Goal: Task Accomplishment & Management: Use online tool/utility

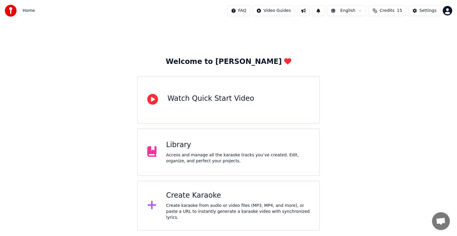
click at [189, 203] on div "Create Karaoke Create karaoke from audio or video files (MP3, MP4, and more), o…" at bounding box center [238, 206] width 144 height 30
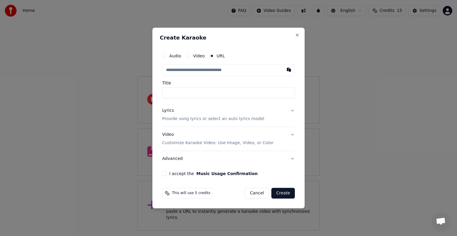
click at [177, 120] on p "Provide song lyrics or select an auto lyrics model" at bounding box center [213, 119] width 102 height 6
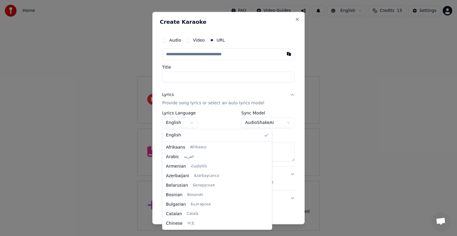
click at [177, 120] on body "**********" at bounding box center [228, 115] width 457 height 231
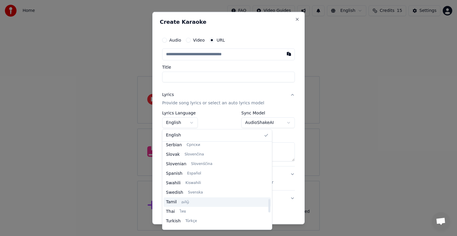
scroll to position [457, 0]
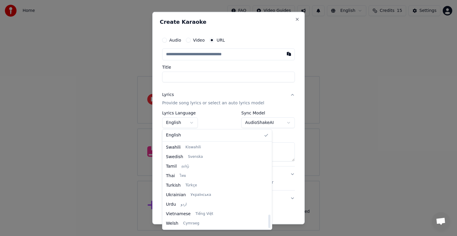
select select "**"
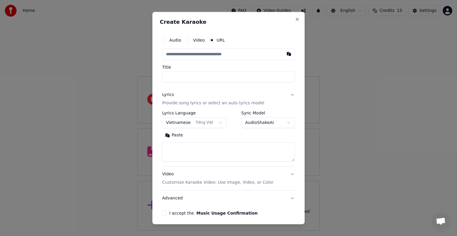
click at [182, 147] on textarea at bounding box center [228, 151] width 133 height 19
paste textarea "**********"
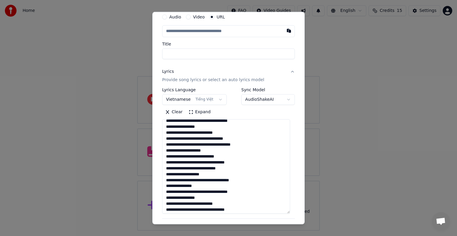
scroll to position [122, 0]
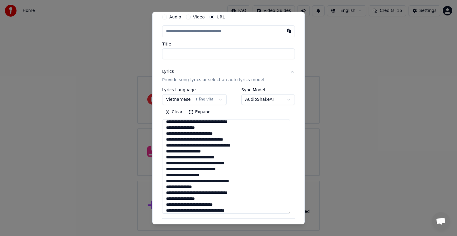
drag, startPoint x: 289, startPoint y: 141, endPoint x: 296, endPoint y: 213, distance: 72.3
click at [296, 213] on div "**********" at bounding box center [228, 118] width 152 height 213
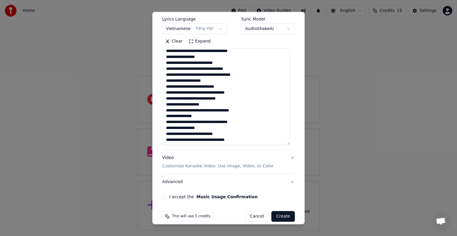
scroll to position [101, 0]
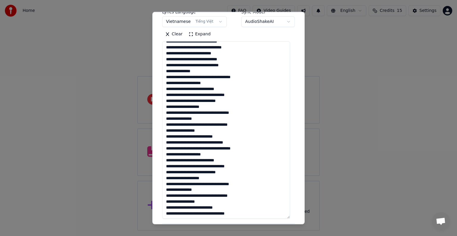
drag, startPoint x: 288, startPoint y: 134, endPoint x: 291, endPoint y: 215, distance: 81.0
click at [291, 215] on div "**********" at bounding box center [228, 103] width 137 height 345
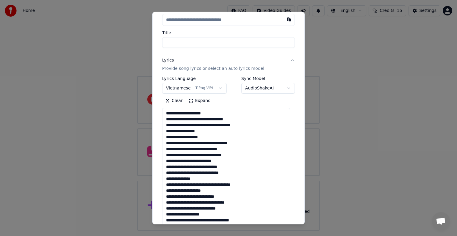
scroll to position [0, 0]
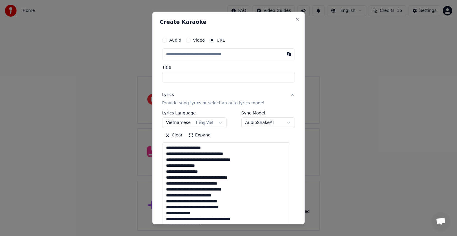
click at [206, 153] on textarea at bounding box center [226, 231] width 128 height 178
click at [194, 154] on textarea at bounding box center [226, 231] width 128 height 178
click at [187, 154] on textarea at bounding box center [226, 231] width 128 height 178
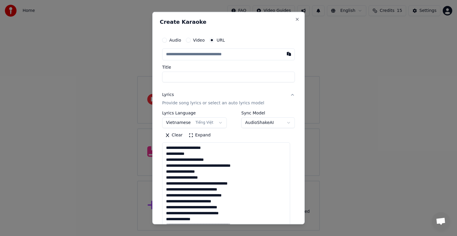
click at [192, 159] on textarea at bounding box center [226, 231] width 128 height 178
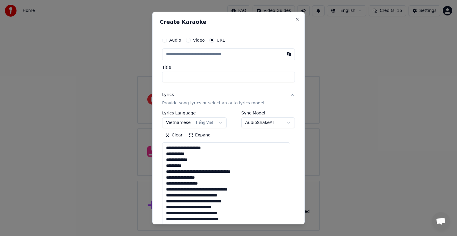
click at [195, 172] on textarea at bounding box center [226, 231] width 128 height 178
click at [167, 155] on textarea at bounding box center [226, 231] width 128 height 178
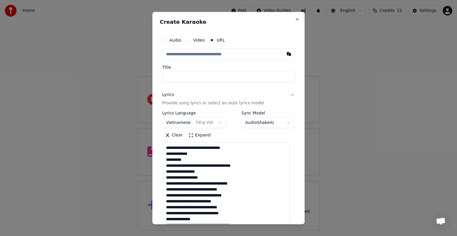
click at [194, 148] on textarea at bounding box center [226, 231] width 128 height 178
click at [166, 154] on textarea at bounding box center [226, 231] width 128 height 178
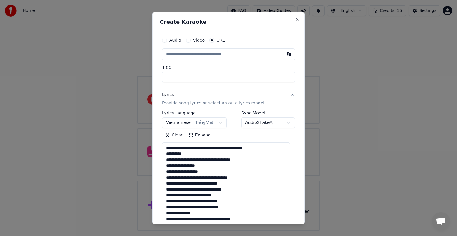
click at [203, 148] on textarea at bounding box center [226, 231] width 128 height 178
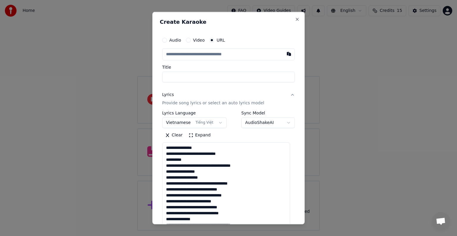
click at [188, 154] on textarea at bounding box center [226, 231] width 128 height 178
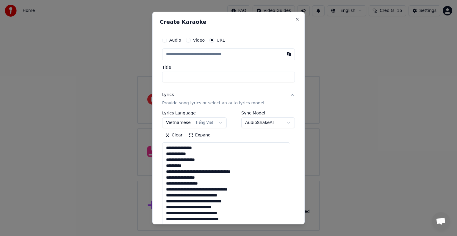
click at [165, 178] on textarea at bounding box center [226, 231] width 128 height 178
click at [207, 173] on textarea at bounding box center [226, 231] width 128 height 178
click at [191, 177] on textarea at bounding box center [226, 231] width 128 height 178
click at [190, 183] on textarea at bounding box center [226, 231] width 128 height 178
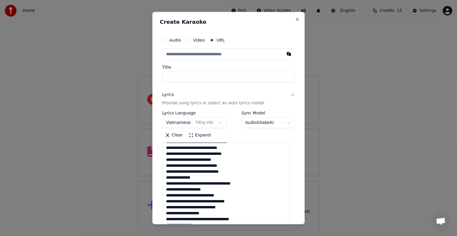
scroll to position [30, 0]
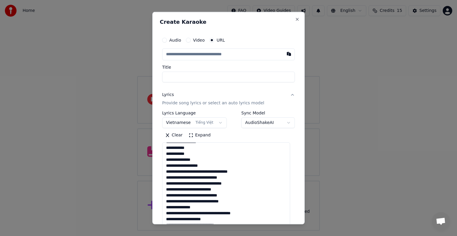
click at [184, 173] on textarea at bounding box center [226, 231] width 128 height 178
click at [190, 178] on textarea at bounding box center [226, 231] width 128 height 178
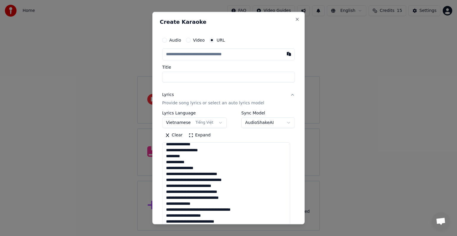
scroll to position [59, 0]
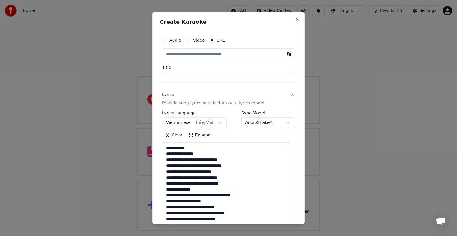
click at [202, 160] on textarea at bounding box center [226, 231] width 128 height 178
click at [201, 159] on textarea at bounding box center [226, 231] width 128 height 178
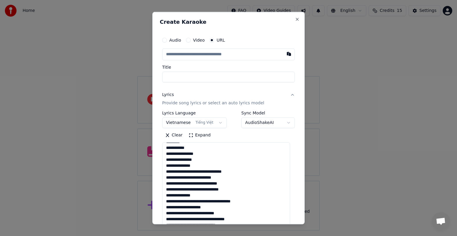
click at [192, 171] on textarea at bounding box center [226, 231] width 128 height 178
click at [191, 172] on textarea at bounding box center [226, 231] width 128 height 178
click at [191, 179] on textarea at bounding box center [226, 231] width 128 height 178
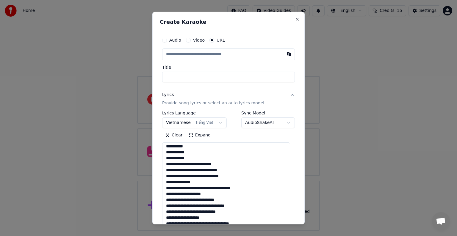
scroll to position [95, 0]
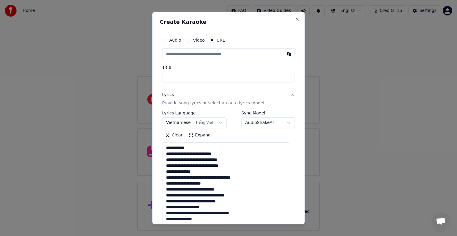
click at [198, 153] on textarea at bounding box center [226, 231] width 128 height 178
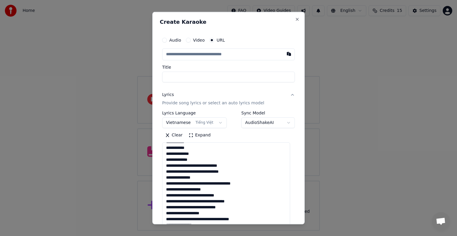
click at [196, 166] on textarea at bounding box center [226, 231] width 128 height 178
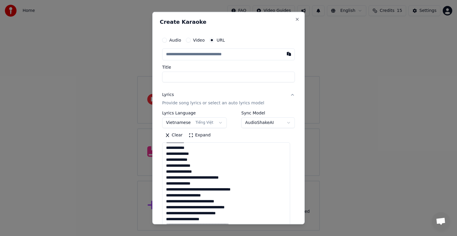
scroll to position [107, 0]
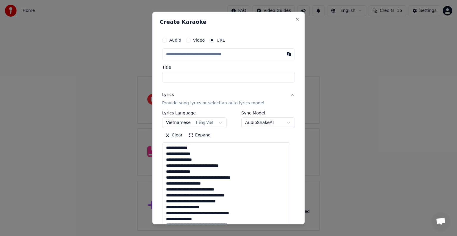
click at [190, 166] on textarea at bounding box center [226, 231] width 128 height 178
click at [199, 165] on textarea at bounding box center [226, 231] width 128 height 178
click at [199, 167] on textarea at bounding box center [226, 231] width 128 height 178
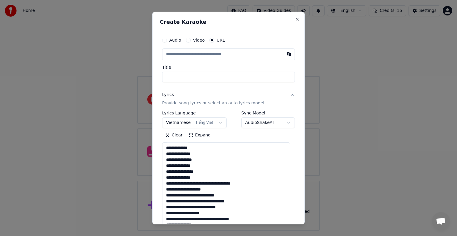
click at [190, 183] on textarea at bounding box center [226, 231] width 128 height 178
click at [197, 183] on textarea at bounding box center [226, 231] width 128 height 178
click at [192, 189] on textarea at bounding box center [226, 231] width 128 height 178
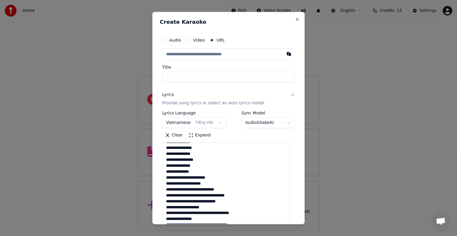
scroll to position [119, 0]
click at [166, 178] on textarea at bounding box center [226, 231] width 128 height 178
click at [166, 184] on textarea at bounding box center [226, 231] width 128 height 178
click at [196, 177] on textarea at bounding box center [226, 231] width 128 height 178
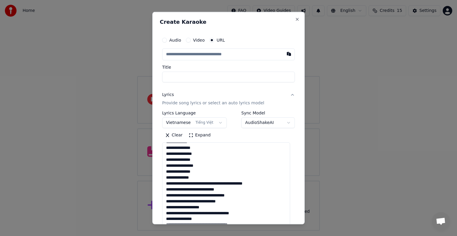
click at [199, 183] on textarea at bounding box center [226, 231] width 128 height 178
click at [194, 183] on textarea at bounding box center [226, 231] width 128 height 178
click at [200, 183] on textarea at bounding box center [226, 231] width 128 height 178
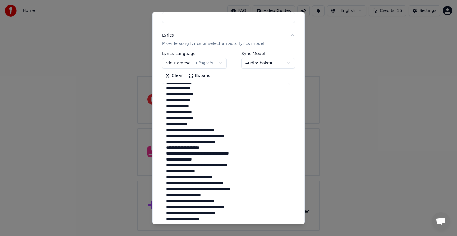
click at [199, 129] on textarea at bounding box center [226, 172] width 128 height 178
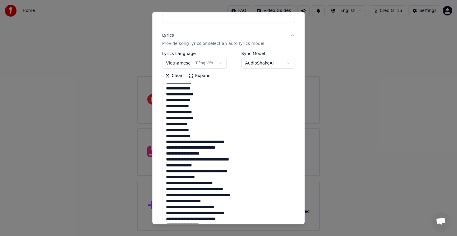
click at [203, 141] on textarea at bounding box center [226, 172] width 128 height 178
click at [202, 142] on textarea at bounding box center [226, 172] width 128 height 178
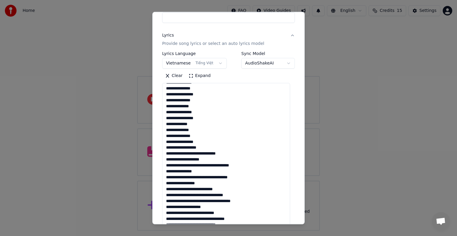
click at [207, 153] on textarea at bounding box center [226, 172] width 128 height 178
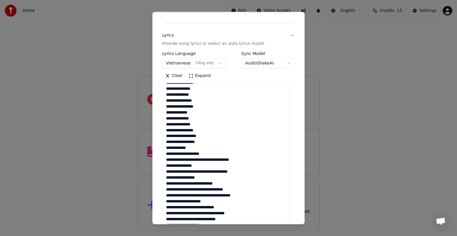
scroll to position [143, 0]
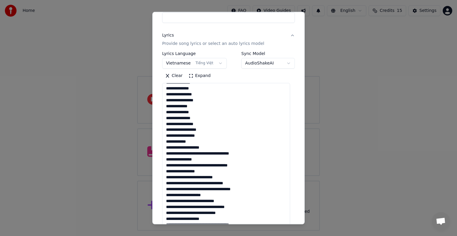
click at [202, 154] on textarea at bounding box center [226, 172] width 128 height 178
click at [192, 153] on textarea at bounding box center [226, 172] width 128 height 178
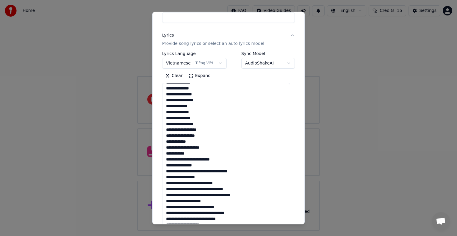
click at [195, 160] on textarea at bounding box center [226, 172] width 128 height 178
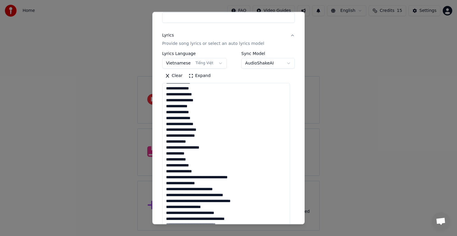
scroll to position [155, 0]
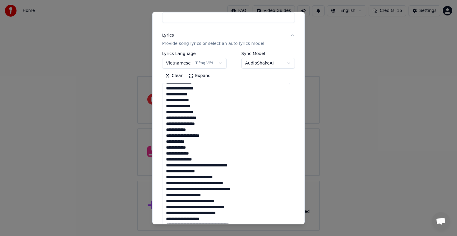
click at [195, 166] on textarea at bounding box center [226, 172] width 128 height 178
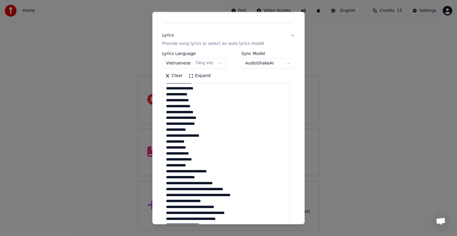
click at [190, 171] on textarea at bounding box center [226, 172] width 128 height 178
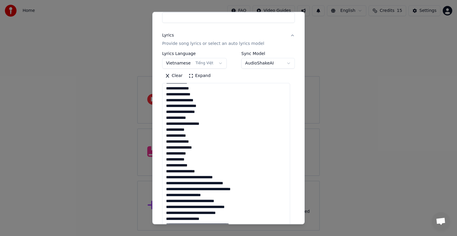
click at [197, 177] on textarea at bounding box center [226, 172] width 128 height 178
click at [191, 184] on textarea at bounding box center [226, 172] width 128 height 178
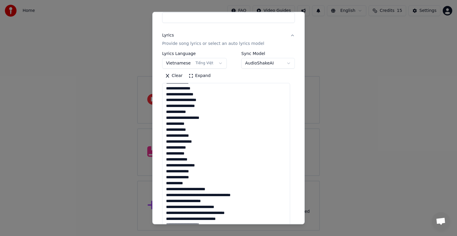
click at [192, 190] on textarea at bounding box center [226, 172] width 128 height 178
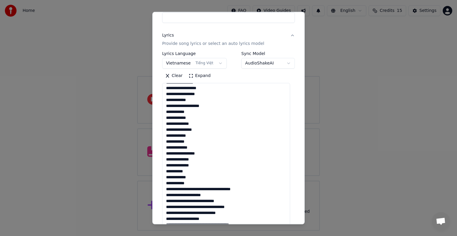
click at [196, 189] on textarea at bounding box center [226, 172] width 128 height 178
click at [192, 189] on textarea at bounding box center [226, 172] width 128 height 178
click at [189, 195] on textarea at bounding box center [226, 172] width 128 height 178
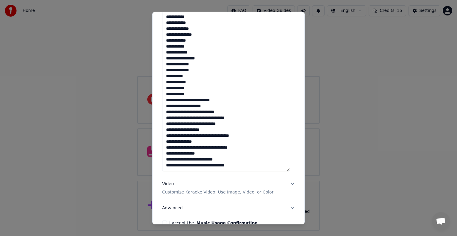
scroll to position [155, 0]
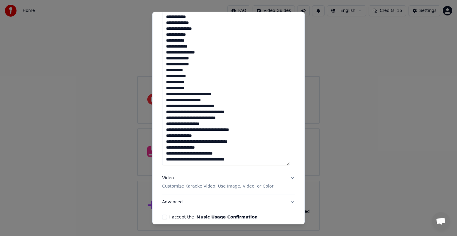
click at [167, 95] on textarea at bounding box center [226, 77] width 128 height 178
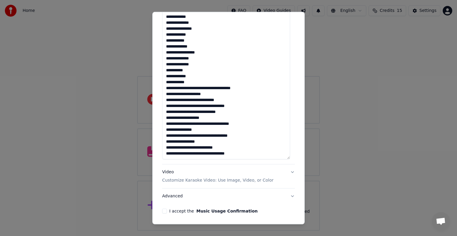
click at [197, 88] on textarea at bounding box center [226, 71] width 128 height 178
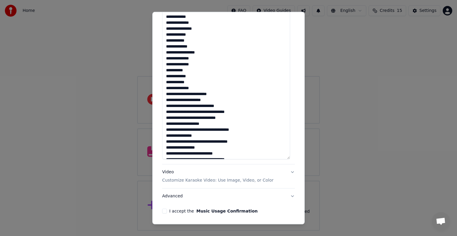
scroll to position [190, 0]
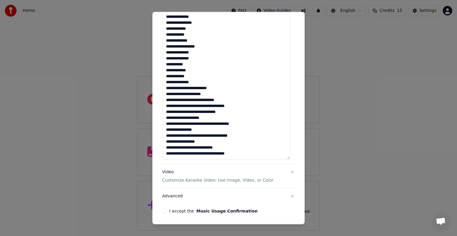
click at [200, 88] on textarea at bounding box center [226, 71] width 128 height 178
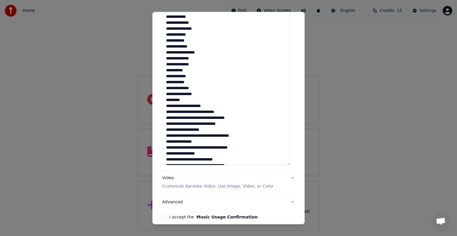
scroll to position [196, 0]
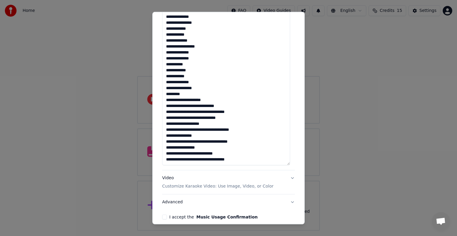
click at [166, 101] on textarea at bounding box center [226, 77] width 128 height 178
click at [194, 99] on textarea at bounding box center [226, 77] width 128 height 178
click at [201, 101] on textarea at bounding box center [226, 77] width 128 height 178
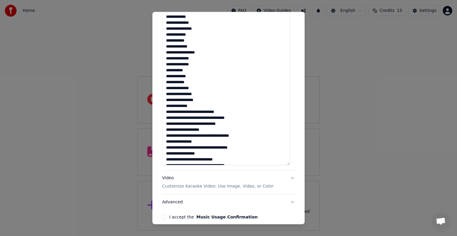
scroll to position [196, 0]
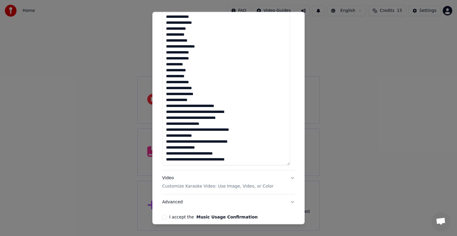
click at [199, 106] on textarea at bounding box center [226, 77] width 128 height 178
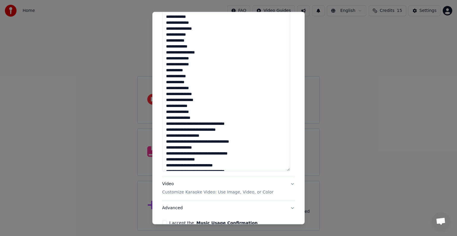
click at [193, 125] on textarea at bounding box center [226, 83] width 128 height 178
click at [202, 125] on textarea at bounding box center [226, 83] width 128 height 178
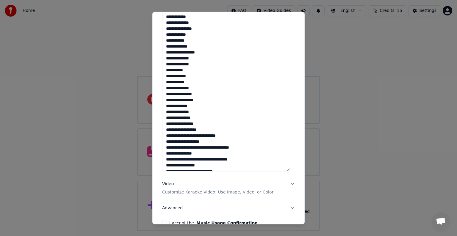
click at [206, 137] on textarea at bounding box center [226, 83] width 128 height 178
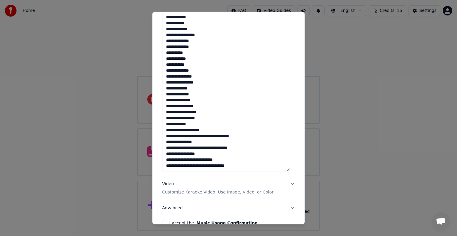
click at [166, 131] on textarea at bounding box center [226, 83] width 128 height 178
click at [167, 135] on textarea at bounding box center [226, 83] width 128 height 178
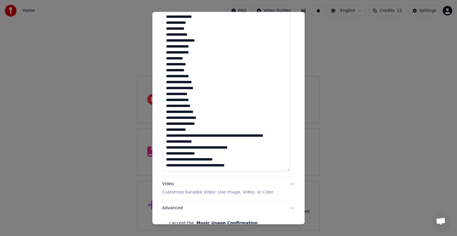
click at [211, 130] on textarea at bounding box center [226, 83] width 128 height 178
click at [201, 130] on textarea at bounding box center [226, 83] width 128 height 178
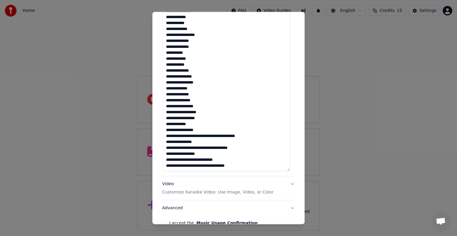
click at [198, 137] on textarea at bounding box center [226, 83] width 128 height 178
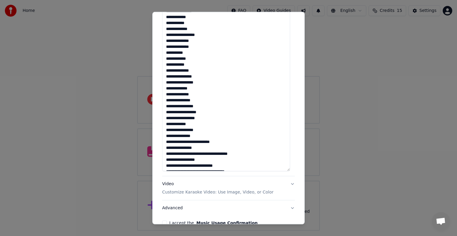
click at [194, 143] on textarea at bounding box center [226, 83] width 128 height 178
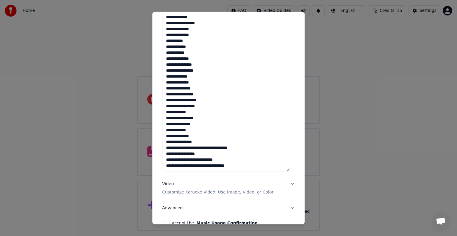
click at [194, 149] on textarea at bounding box center [226, 83] width 128 height 178
click at [189, 153] on textarea at bounding box center [226, 83] width 128 height 178
click at [190, 153] on textarea at bounding box center [226, 83] width 128 height 178
click at [190, 156] on textarea at bounding box center [226, 83] width 128 height 178
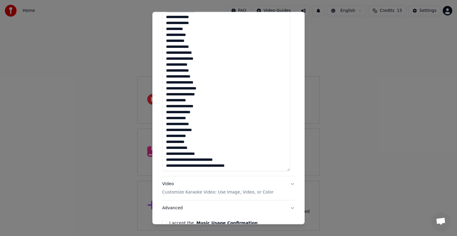
click at [198, 160] on textarea at bounding box center [226, 83] width 128 height 178
click at [190, 167] on textarea at bounding box center [226, 83] width 128 height 178
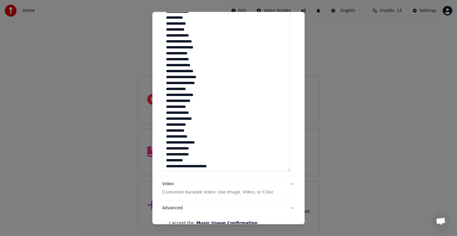
scroll to position [250, 0]
click at [193, 166] on textarea at bounding box center [226, 83] width 128 height 178
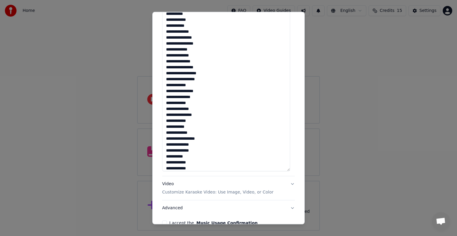
click at [204, 167] on textarea at bounding box center [226, 83] width 128 height 178
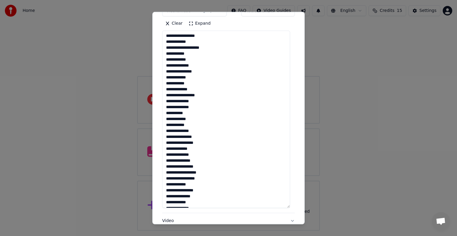
scroll to position [219, 0]
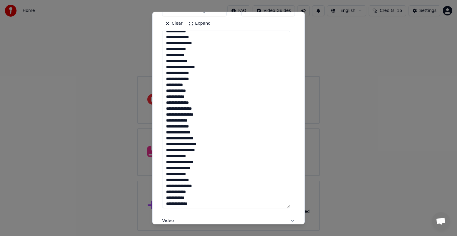
click at [200, 125] on textarea at bounding box center [226, 120] width 128 height 178
click at [199, 121] on textarea at bounding box center [226, 120] width 128 height 178
click at [199, 124] on textarea at bounding box center [226, 120] width 128 height 178
click at [200, 132] on textarea at bounding box center [226, 120] width 128 height 178
click at [200, 138] on textarea at bounding box center [226, 120] width 128 height 178
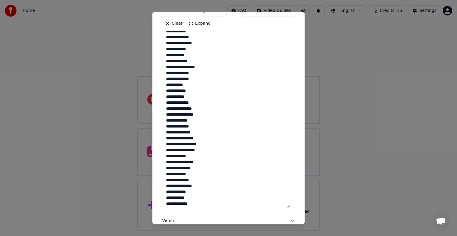
click at [204, 140] on textarea at bounding box center [226, 120] width 128 height 178
click at [209, 145] on textarea at bounding box center [226, 120] width 128 height 178
click at [209, 150] on textarea at bounding box center [226, 120] width 128 height 178
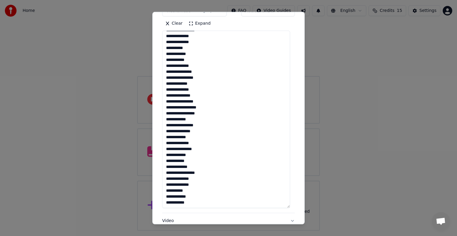
click at [215, 118] on textarea at bounding box center [226, 120] width 128 height 178
drag, startPoint x: 178, startPoint y: 120, endPoint x: 189, endPoint y: 120, distance: 10.1
click at [189, 120] on textarea at bounding box center [226, 120] width 128 height 178
click at [195, 126] on textarea at bounding box center [226, 120] width 128 height 178
click at [201, 133] on textarea at bounding box center [226, 120] width 128 height 178
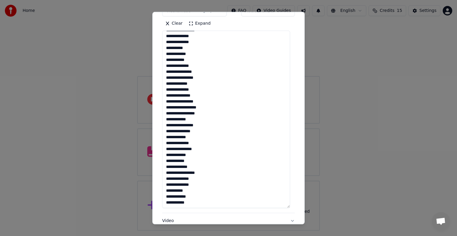
click at [198, 138] on textarea at bounding box center [226, 120] width 128 height 178
click at [199, 142] on textarea at bounding box center [226, 120] width 128 height 178
click at [207, 149] on textarea at bounding box center [226, 120] width 128 height 178
click at [203, 155] on textarea at bounding box center [226, 120] width 128 height 178
click at [198, 160] on textarea at bounding box center [226, 120] width 128 height 178
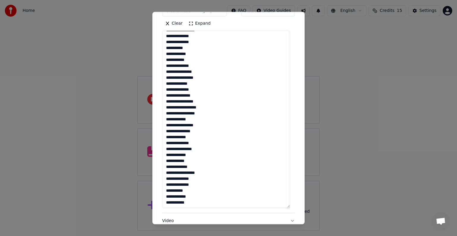
click at [195, 166] on textarea at bounding box center [226, 120] width 128 height 178
click at [205, 171] on textarea at bounding box center [226, 120] width 128 height 178
click at [203, 178] on textarea at bounding box center [226, 120] width 128 height 178
click at [202, 184] on textarea at bounding box center [226, 120] width 128 height 178
click at [202, 190] on textarea at bounding box center [226, 120] width 128 height 178
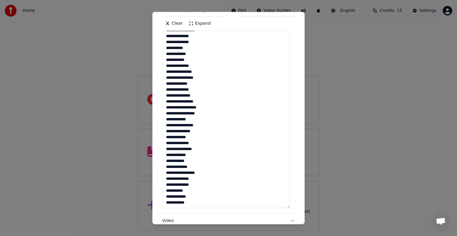
click at [200, 195] on textarea at bounding box center [226, 120] width 128 height 178
click at [197, 201] on textarea at bounding box center [226, 120] width 128 height 178
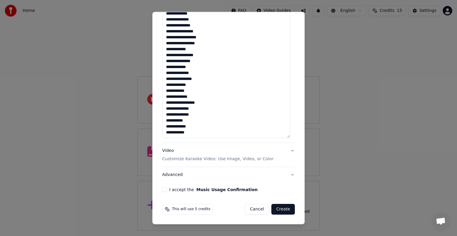
type textarea "**********"
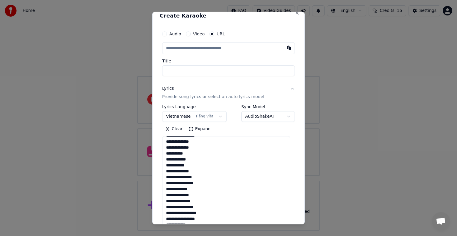
scroll to position [0, 0]
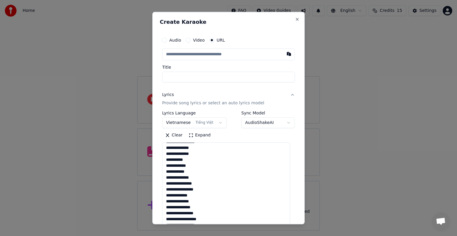
click at [211, 55] on input "text" at bounding box center [228, 54] width 133 height 12
paste input "**********"
type input "**********"
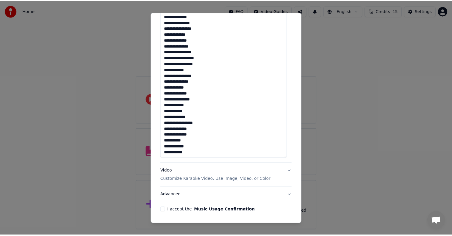
scroll to position [182, 0]
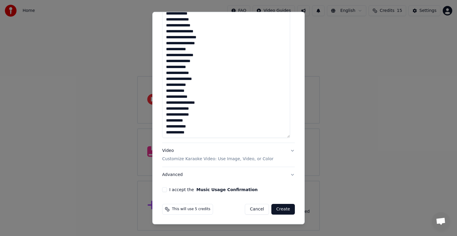
click at [163, 190] on button "I accept the Music Usage Confirmation" at bounding box center [164, 189] width 5 height 5
click at [276, 208] on button "Create" at bounding box center [282, 209] width 23 height 11
type input "**********"
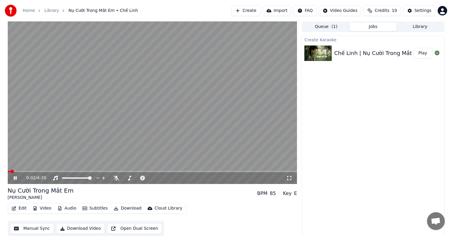
click at [364, 105] on div "Create Karaoke Chế Linh | Nụ Cười Trong Mắt Em Play" at bounding box center [373, 136] width 142 height 201
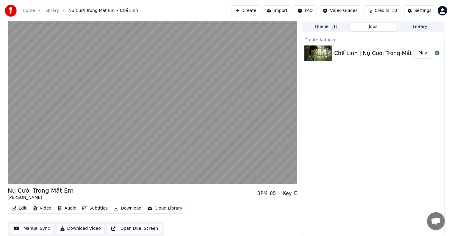
click at [34, 229] on button "Manual Sync" at bounding box center [32, 228] width 44 height 11
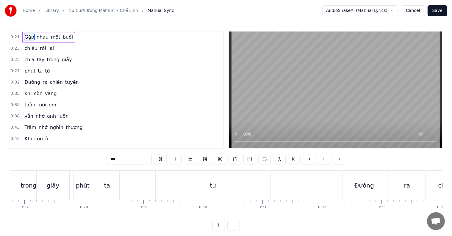
scroll to position [0, 1598]
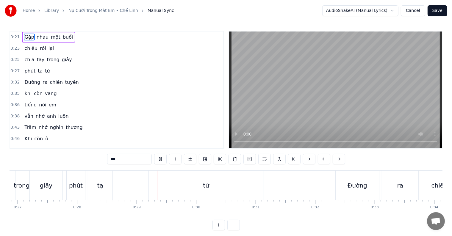
click at [26, 34] on span "Gặp" at bounding box center [29, 37] width 11 height 7
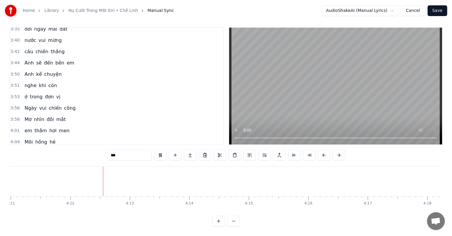
scroll to position [0, 14955]
click at [438, 10] on button "Save" at bounding box center [437, 10] width 20 height 11
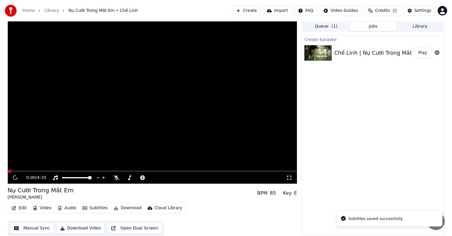
scroll to position [0, 0]
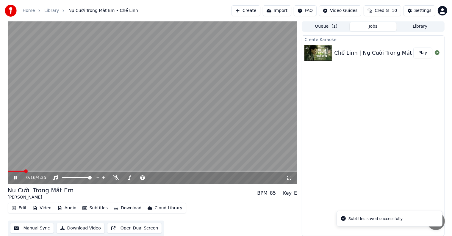
click at [25, 170] on span at bounding box center [26, 172] width 4 height 4
click at [35, 170] on span at bounding box center [37, 172] width 4 height 4
click at [29, 170] on span at bounding box center [31, 172] width 4 height 4
click at [20, 170] on span at bounding box center [22, 172] width 4 height 4
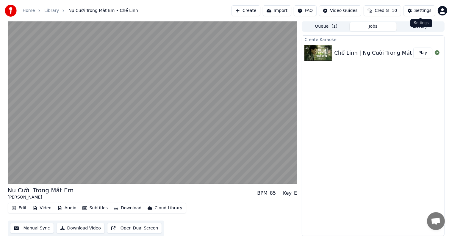
click at [424, 10] on div "Settings" at bounding box center [422, 11] width 17 height 6
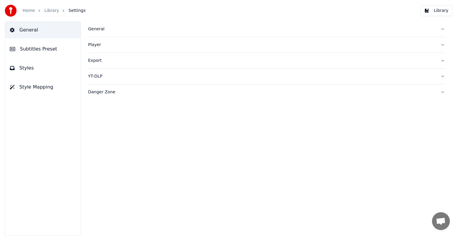
click at [36, 47] on span "Subtitles Preset" at bounding box center [38, 49] width 37 height 7
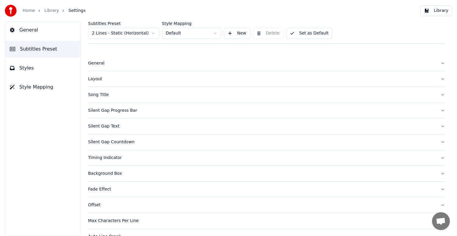
click at [93, 96] on div "Song Title" at bounding box center [261, 95] width 347 height 6
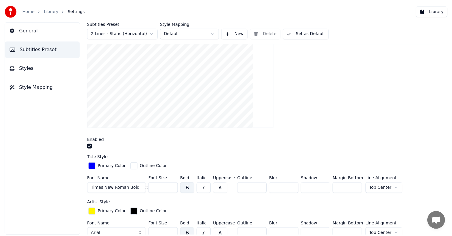
scroll to position [149, 0]
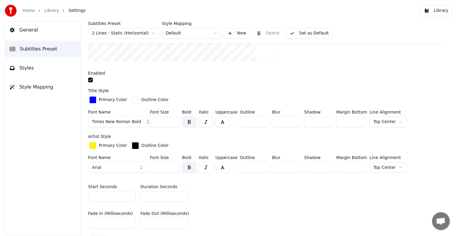
drag, startPoint x: 150, startPoint y: 197, endPoint x: 130, endPoint y: 195, distance: 20.3
click at [130, 195] on div "Start Seconds * Duration Seconds **" at bounding box center [266, 193] width 357 height 27
type input "**"
click at [440, 10] on button "Library" at bounding box center [436, 10] width 32 height 11
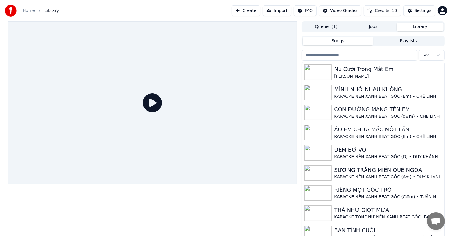
click at [418, 25] on button "Library" at bounding box center [419, 27] width 47 height 9
click at [373, 95] on div "KARAOKE NỀN XANH BEAT GỐC (Em) • CHẾ LINH" at bounding box center [384, 97] width 101 height 6
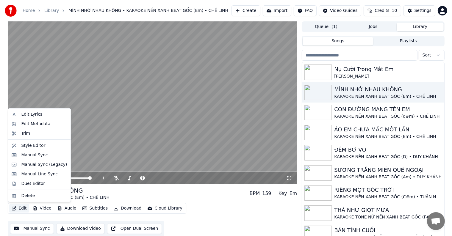
click at [22, 209] on button "Edit" at bounding box center [19, 208] width 20 height 8
click at [38, 125] on div "Edit Metadata" at bounding box center [35, 124] width 29 height 6
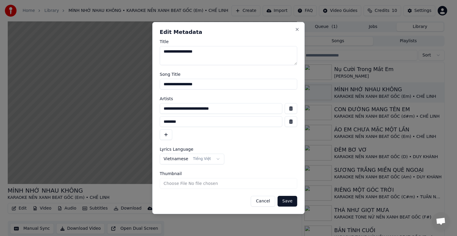
drag, startPoint x: 237, startPoint y: 109, endPoint x: 132, endPoint y: 108, distance: 104.7
click at [132, 108] on body "Home Library MÌNH NHỚ NHAU KHÔNG • KARAOKE NỀN XANH BEAT GỐC (Em) • CHẾ LINH Cr…" at bounding box center [226, 118] width 452 height 236
click at [266, 202] on button "Cancel" at bounding box center [263, 201] width 24 height 11
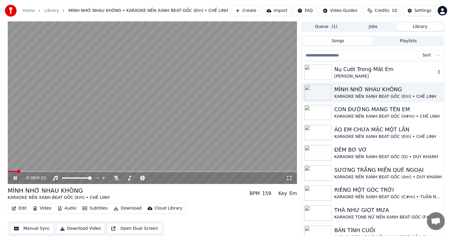
click at [366, 70] on div "Nụ Cười Trong Mắt Em" at bounding box center [384, 69] width 101 height 8
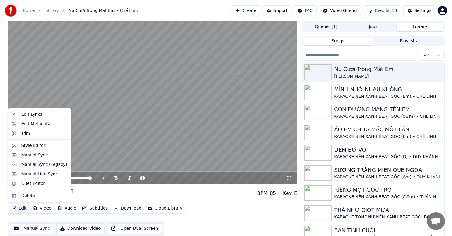
click at [20, 208] on button "Edit" at bounding box center [19, 208] width 20 height 8
click at [36, 124] on div "Edit Metadata" at bounding box center [35, 124] width 29 height 6
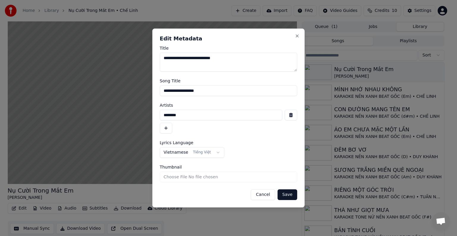
click at [185, 115] on input "********" at bounding box center [221, 115] width 123 height 11
drag, startPoint x: 197, startPoint y: 117, endPoint x: 139, endPoint y: 118, distance: 57.4
click at [139, 118] on body "Home Library Nụ Cười Trong Mắt Em • Chế Linh Create Import FAQ Video Guides Cre…" at bounding box center [226, 118] width 452 height 236
paste input "**********"
click at [231, 117] on input "**********" at bounding box center [221, 115] width 123 height 11
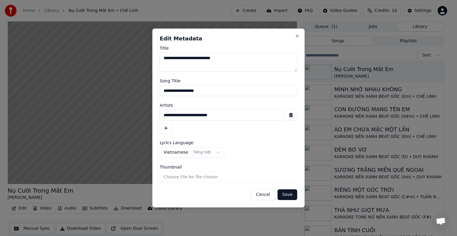
type input "**********"
click at [164, 129] on button "button" at bounding box center [166, 128] width 12 height 11
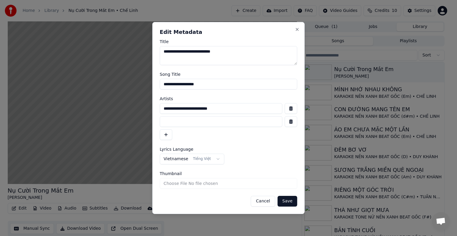
click at [190, 120] on input at bounding box center [221, 121] width 123 height 11
type input "********"
drag, startPoint x: 211, startPoint y: 83, endPoint x: 128, endPoint y: 88, distance: 83.7
click at [128, 88] on body "Home Library Nụ Cười Trong Mắt Em • Chế Linh Create Import FAQ Video Guides Cre…" at bounding box center [226, 118] width 452 height 236
type input "**********"
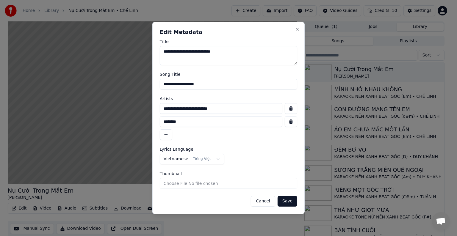
click at [287, 202] on button "Save" at bounding box center [288, 201] width 20 height 11
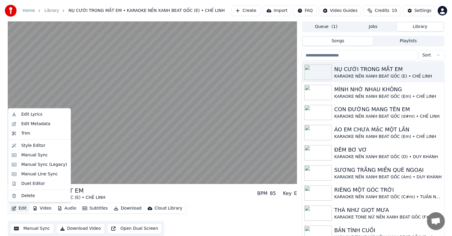
click at [22, 208] on button "Edit" at bounding box center [19, 208] width 20 height 8
click at [25, 112] on div "Edit Lyrics" at bounding box center [31, 115] width 21 height 6
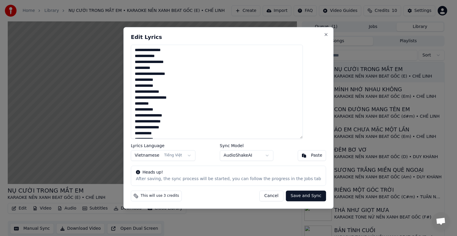
click at [156, 82] on textarea at bounding box center [217, 92] width 172 height 94
click at [262, 195] on button "Cancel" at bounding box center [271, 196] width 24 height 11
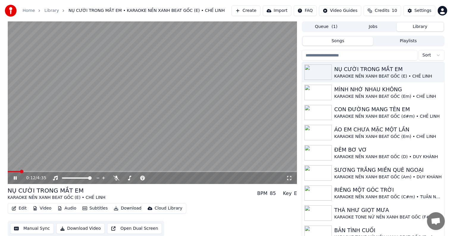
click at [20, 171] on span at bounding box center [14, 171] width 12 height 1
click at [88, 228] on button "Download Video" at bounding box center [80, 228] width 48 height 11
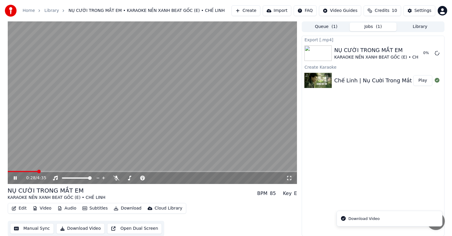
click at [148, 102] on video at bounding box center [152, 102] width 289 height 163
click at [386, 123] on div "Export [.mp4] NỤ CƯỜI TRONG MẮT EM KARAOKE NỀN XANH BEAT GỐC (E) • CHẾ LINH 81 …" at bounding box center [373, 136] width 142 height 201
click at [344, 136] on div "Export [.mp4] NỤ CƯỜI TRONG MẮT EM KARAOKE NỀN XANH BEAT GỐC (E) • CHẾ LINH 82 …" at bounding box center [373, 136] width 142 height 201
click at [8, 172] on span at bounding box center [10, 172] width 4 height 4
click at [421, 52] on button "Show" at bounding box center [421, 53] width 21 height 11
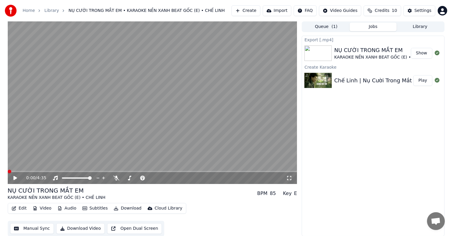
click at [356, 112] on div "Export [.mp4] NỤ CƯỜI TRONG MẮT EM KARAOKE NỀN XANH BEAT GỐC (E) • CHẾ LINH Sho…" at bounding box center [373, 136] width 142 height 201
